Goal: Navigation & Orientation: Find specific page/section

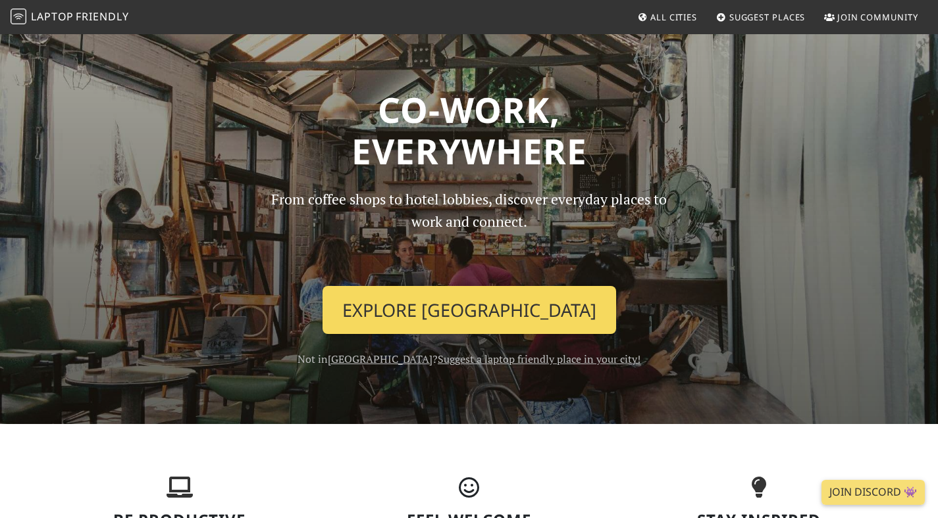
click at [447, 320] on link "Explore [GEOGRAPHIC_DATA]" at bounding box center [468, 310] width 293 height 49
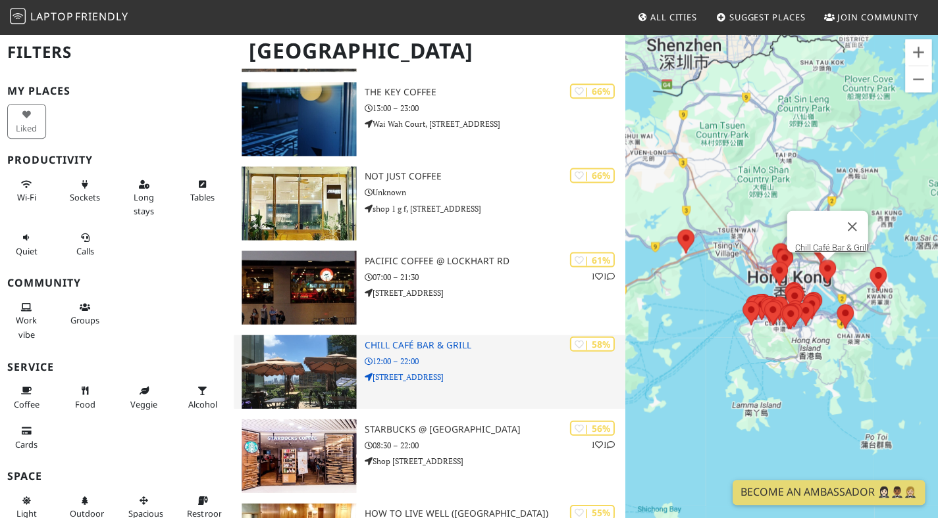
scroll to position [1430, 0]
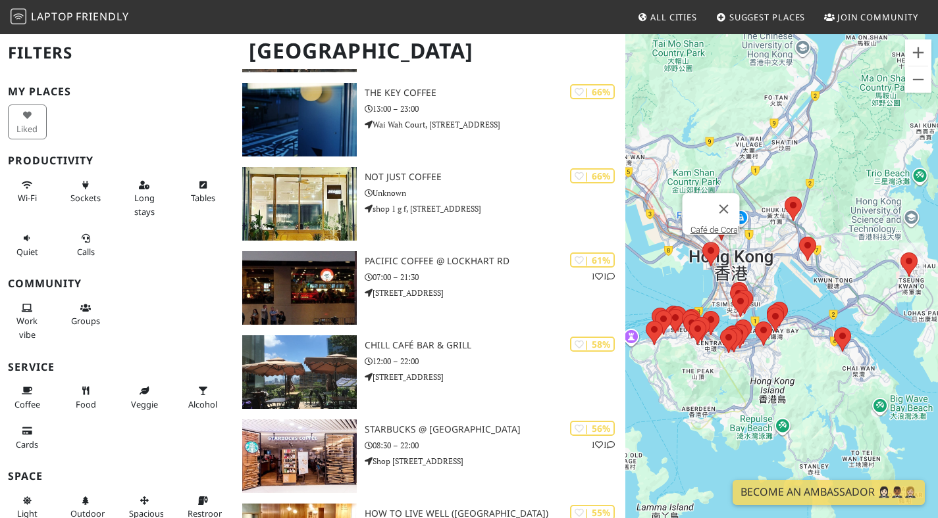
click at [702, 242] on area at bounding box center [702, 242] width 0 height 0
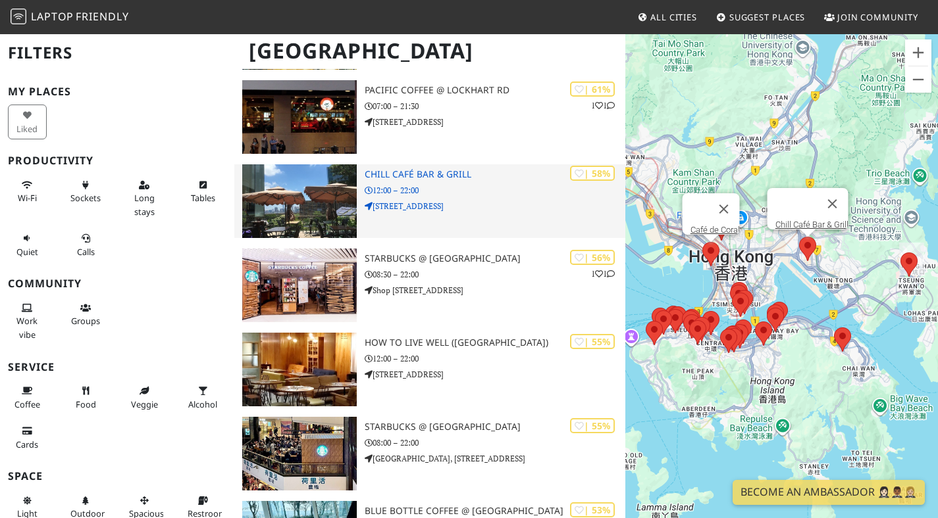
scroll to position [1627, 0]
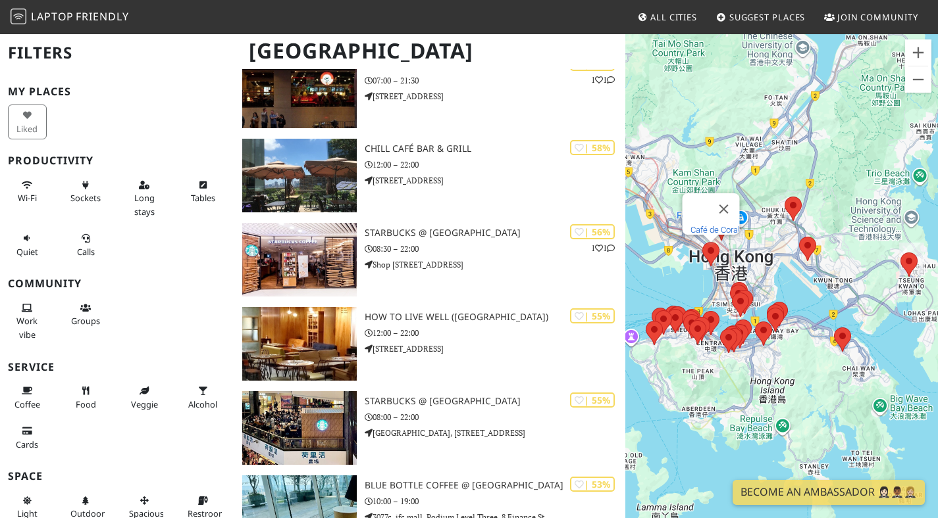
click at [700, 225] on link "Café de Coral" at bounding box center [714, 230] width 49 height 10
